Goal: Task Accomplishment & Management: Manage account settings

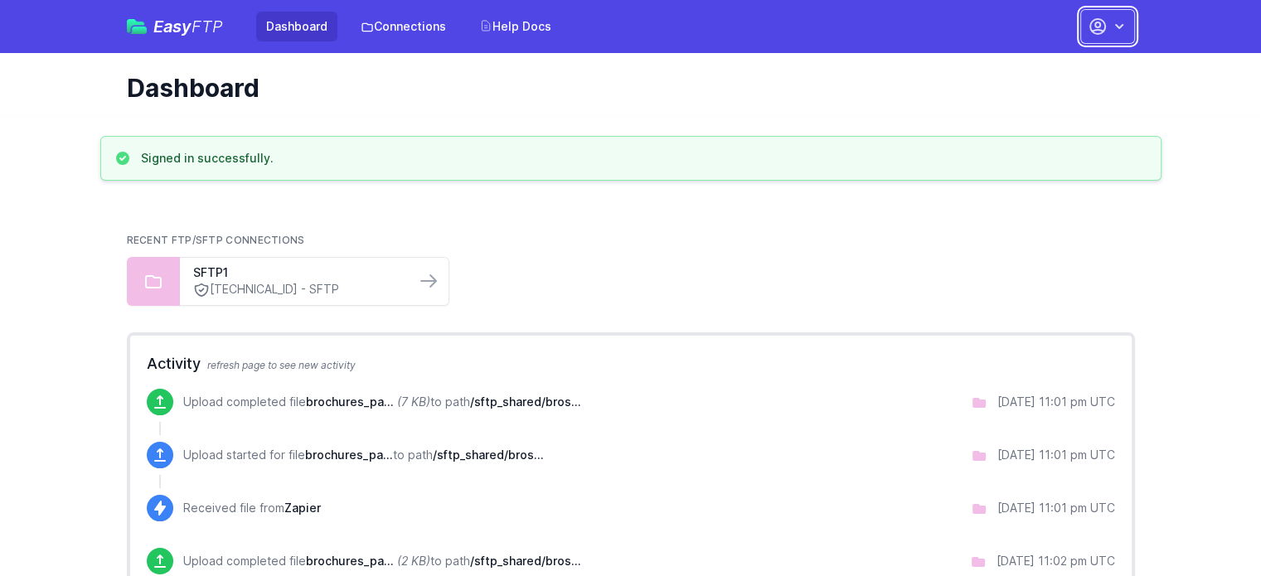
click at [1123, 20] on icon "button" at bounding box center [1119, 26] width 17 height 17
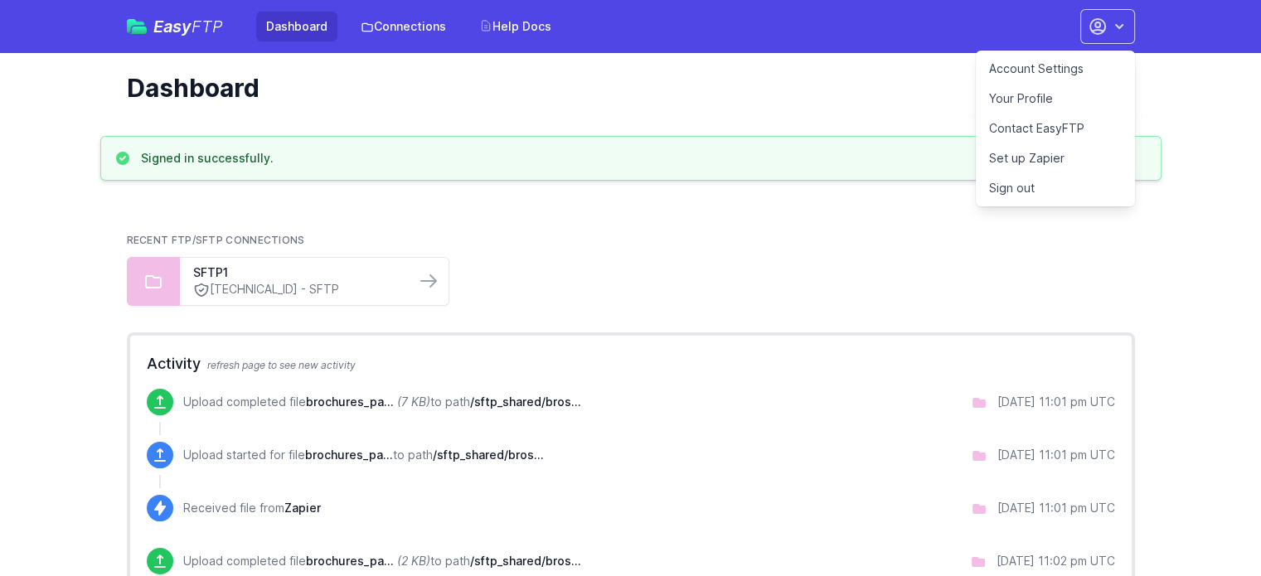
click at [1035, 101] on link "Your Profile" at bounding box center [1055, 99] width 159 height 30
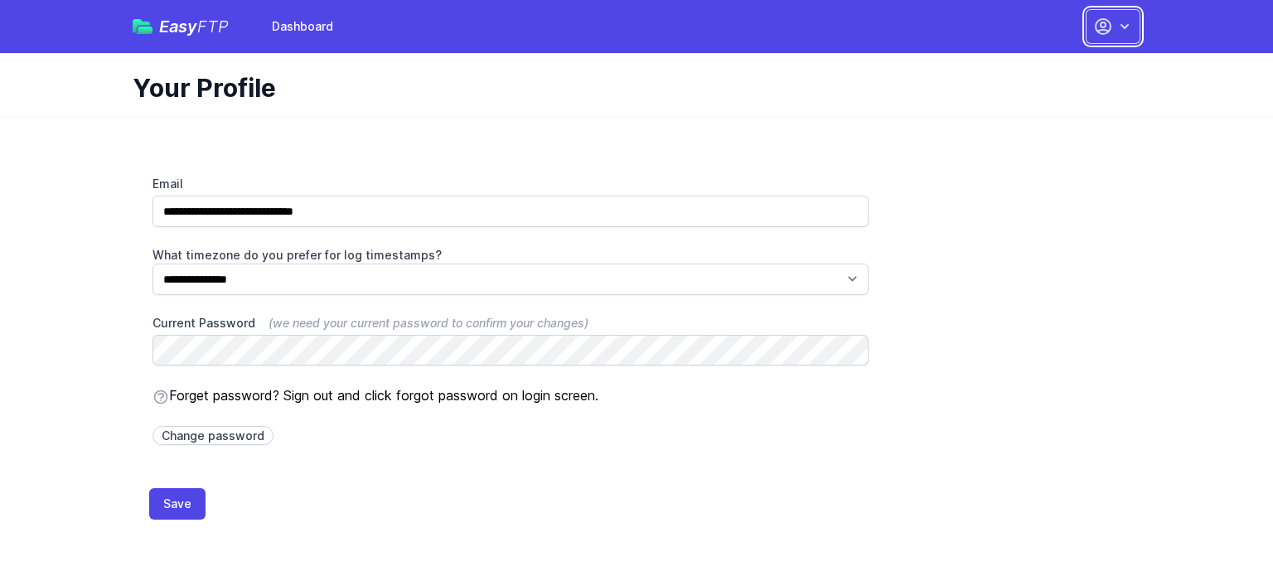
click at [1124, 27] on icon "button" at bounding box center [1125, 26] width 8 height 5
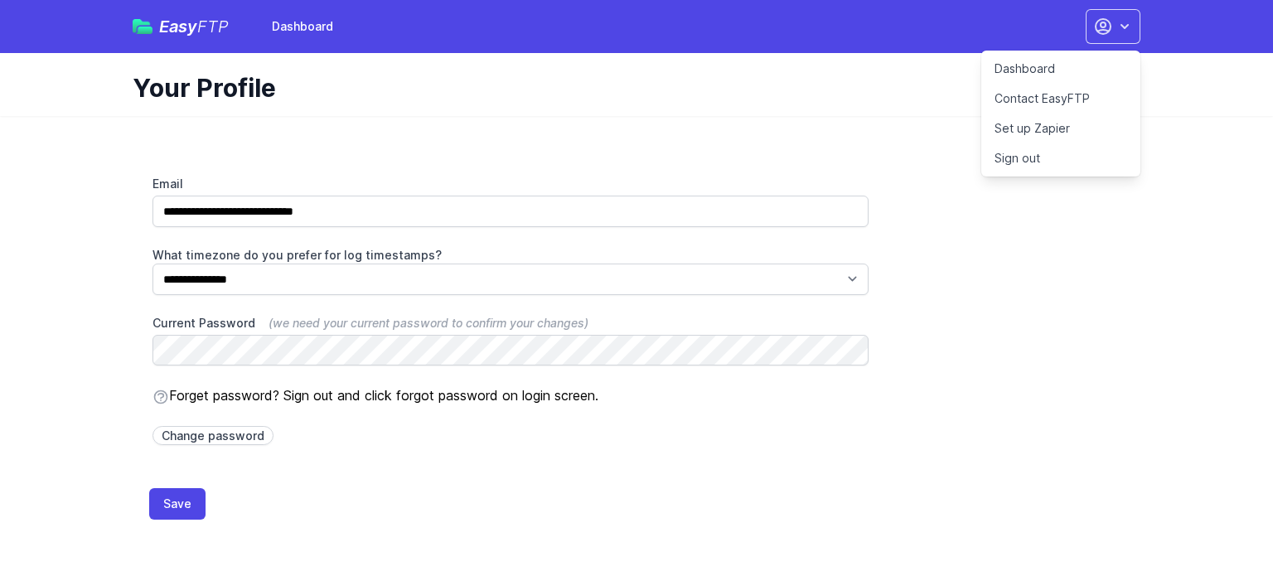
click at [1026, 69] on link "Dashboard" at bounding box center [1061, 69] width 159 height 30
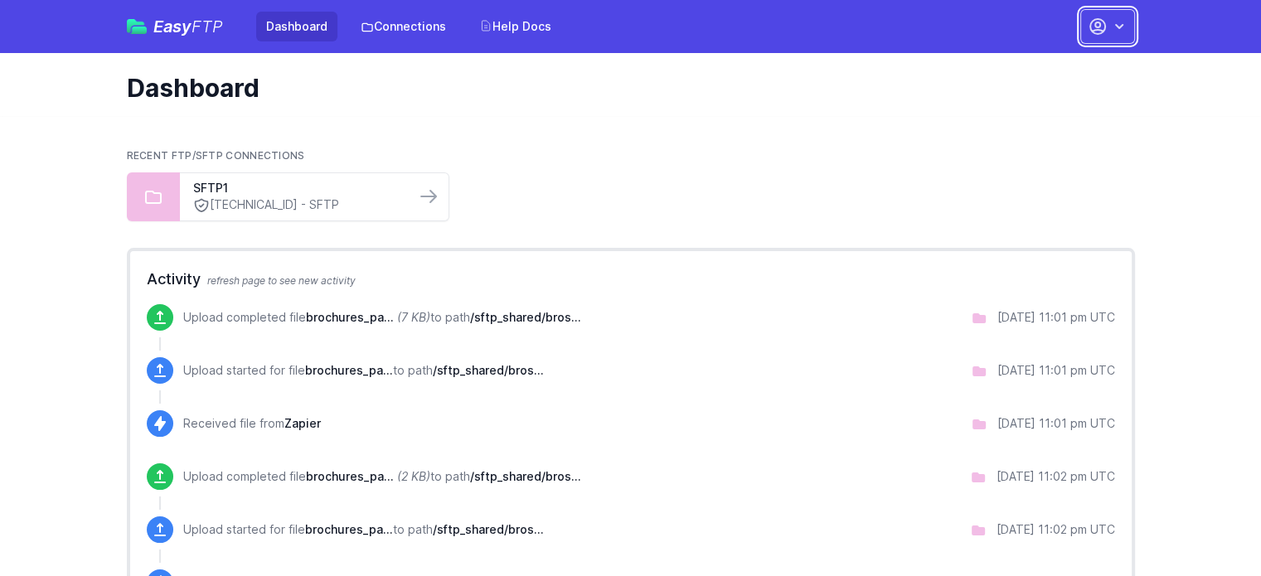
click at [1121, 22] on icon "button" at bounding box center [1119, 26] width 17 height 17
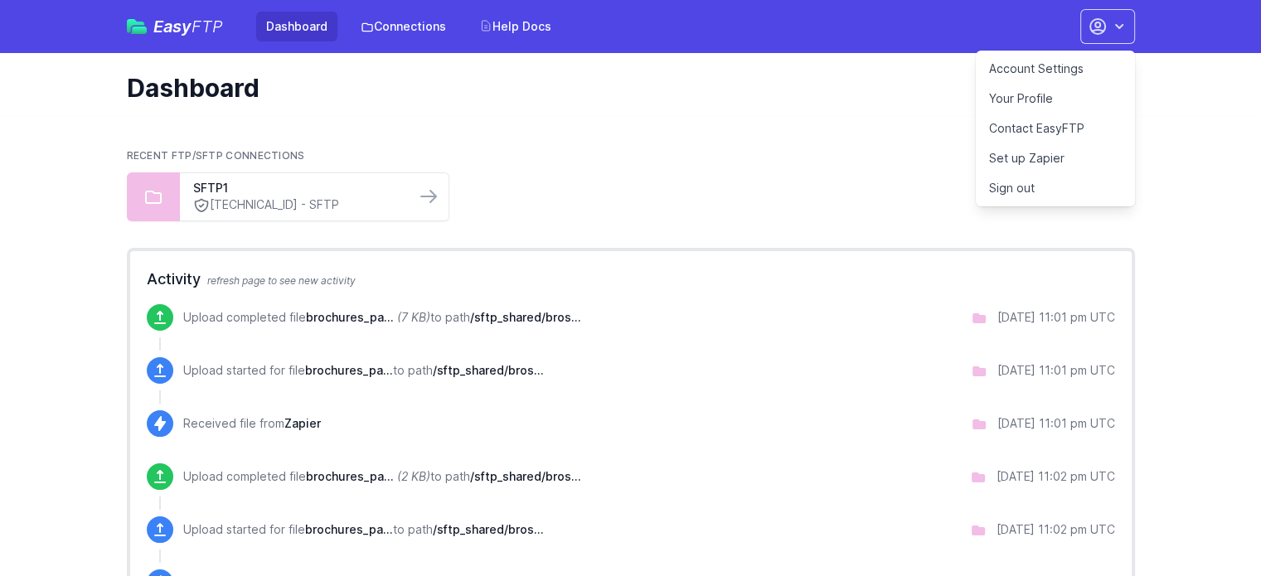
click at [1046, 69] on link "Account Settings" at bounding box center [1055, 69] width 159 height 30
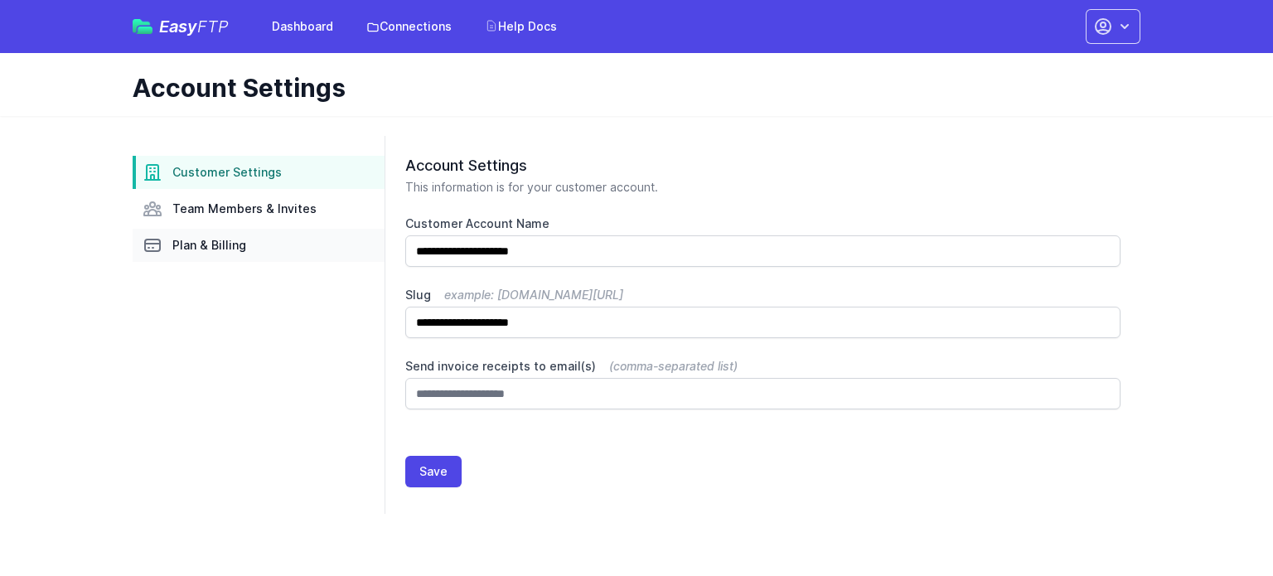
click at [205, 253] on span "Plan & Billing" at bounding box center [209, 245] width 74 height 17
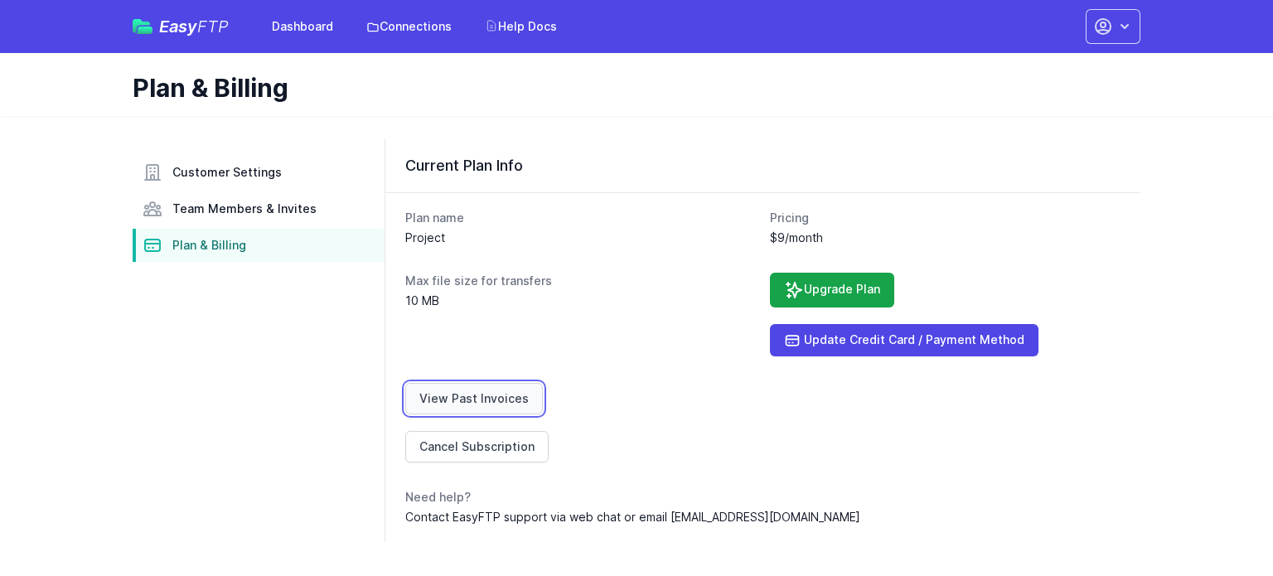
click at [475, 397] on link "View Past Invoices" at bounding box center [474, 399] width 138 height 32
